Goal: Information Seeking & Learning: Learn about a topic

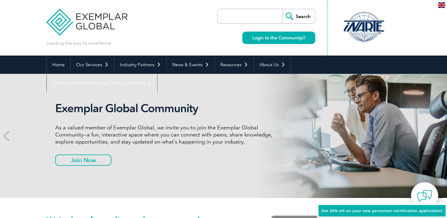
click at [254, 11] on input "search" at bounding box center [252, 16] width 62 height 14
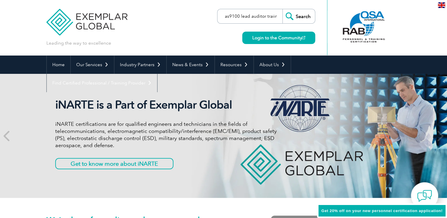
scroll to position [0, 2]
type input "as9100 lead auditor traiing"
click at [283, 9] on input "Search" at bounding box center [299, 16] width 33 height 14
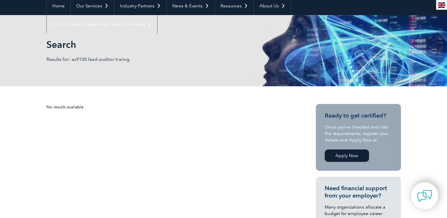
scroll to position [59, 0]
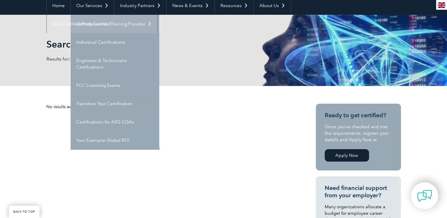
click at [98, 22] on link "Getting Certified" at bounding box center [115, 24] width 89 height 18
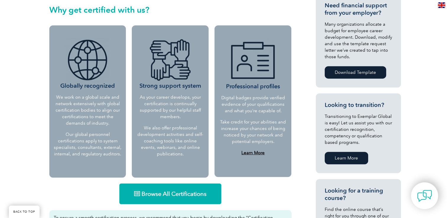
scroll to position [232, 0]
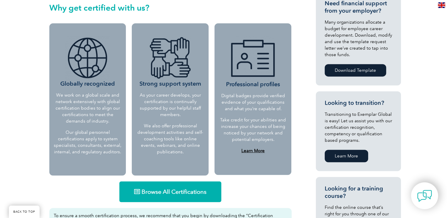
click at [164, 193] on span "Browse All Certifications" at bounding box center [174, 192] width 65 height 6
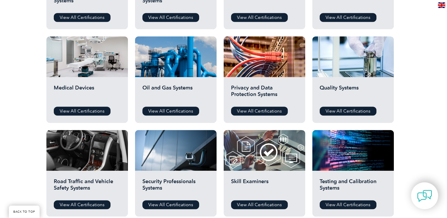
scroll to position [384, 0]
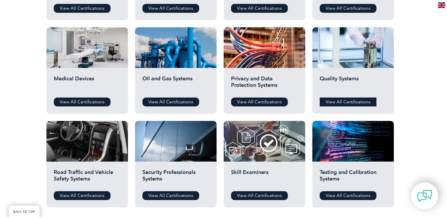
click at [343, 101] on link "View All Certifications" at bounding box center [348, 102] width 57 height 9
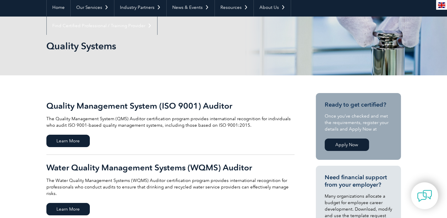
scroll to position [59, 0]
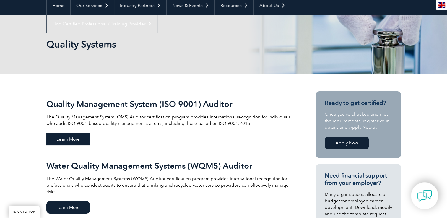
click at [65, 139] on span "Learn More" at bounding box center [67, 139] width 43 height 12
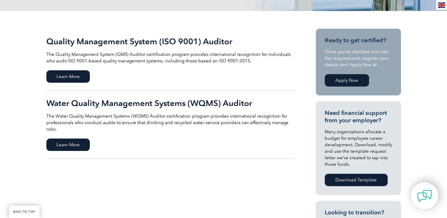
scroll to position [118, 0]
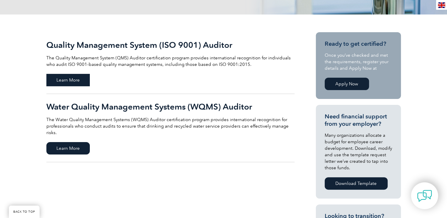
click at [77, 81] on span "Learn More" at bounding box center [67, 80] width 43 height 12
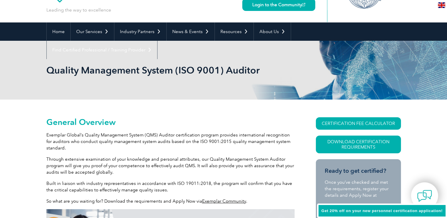
scroll to position [63, 0]
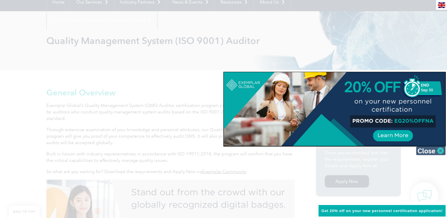
click at [433, 152] on img at bounding box center [431, 150] width 30 height 9
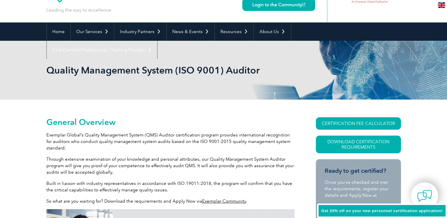
scroll to position [4, 0]
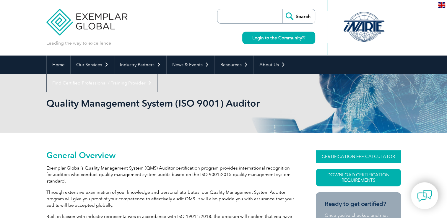
click at [353, 157] on link "CERTIFICATION FEE CALCULATOR" at bounding box center [358, 157] width 85 height 12
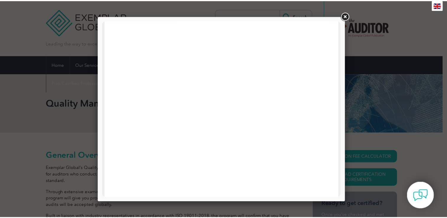
scroll to position [89, 0]
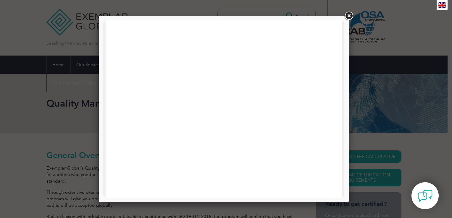
click at [347, 15] on link at bounding box center [348, 16] width 11 height 11
